Goal: Task Accomplishment & Management: Use online tool/utility

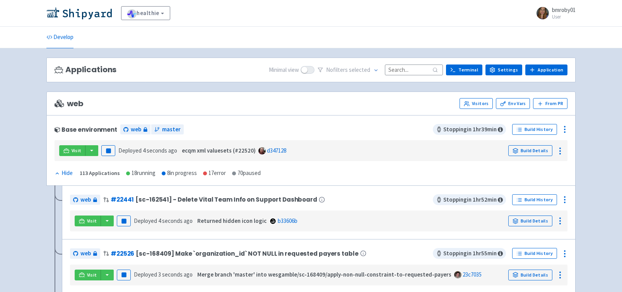
scroll to position [3, 0]
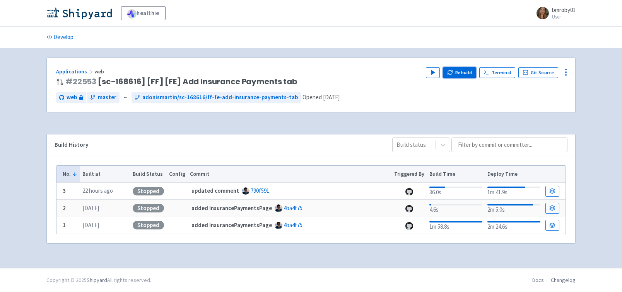
click at [460, 75] on button "Rebuild" at bounding box center [459, 72] width 33 height 11
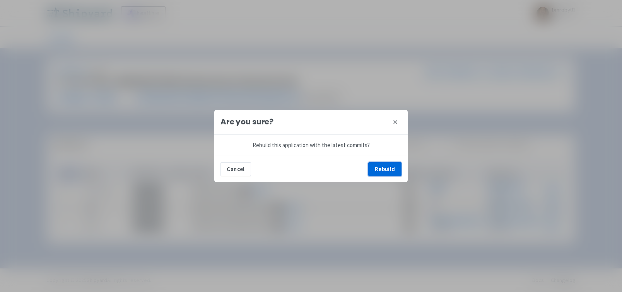
drag, startPoint x: 390, startPoint y: 166, endPoint x: 404, endPoint y: 150, distance: 20.9
click at [390, 166] on button "Rebuild" at bounding box center [384, 169] width 33 height 14
